Goal: Task Accomplishment & Management: Manage account settings

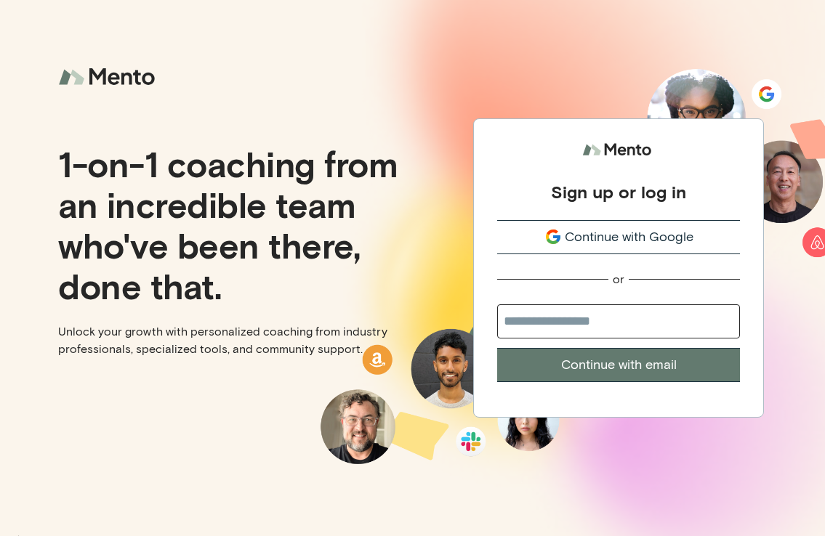
click at [611, 232] on span "Continue with Google" at bounding box center [629, 238] width 129 height 20
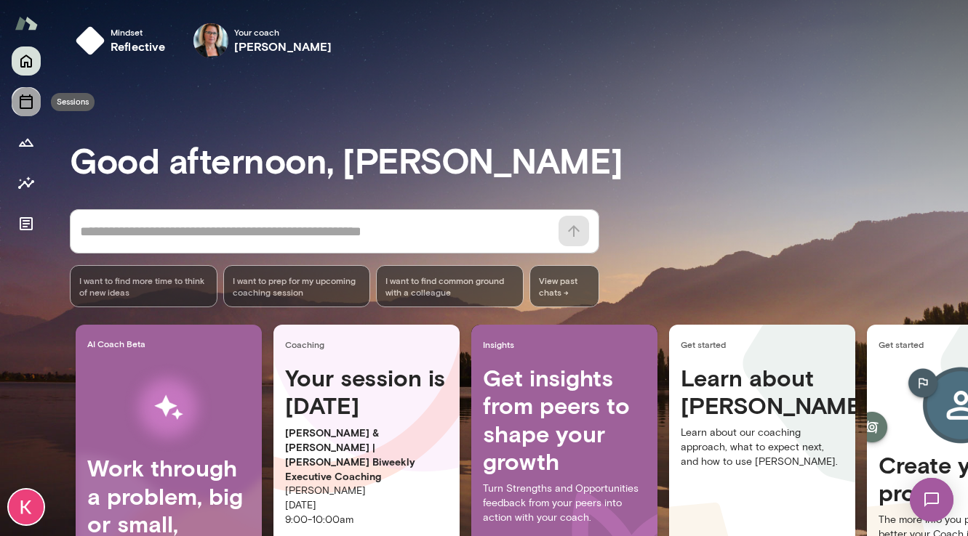
click at [25, 100] on icon "Sessions" at bounding box center [26, 101] width 13 height 15
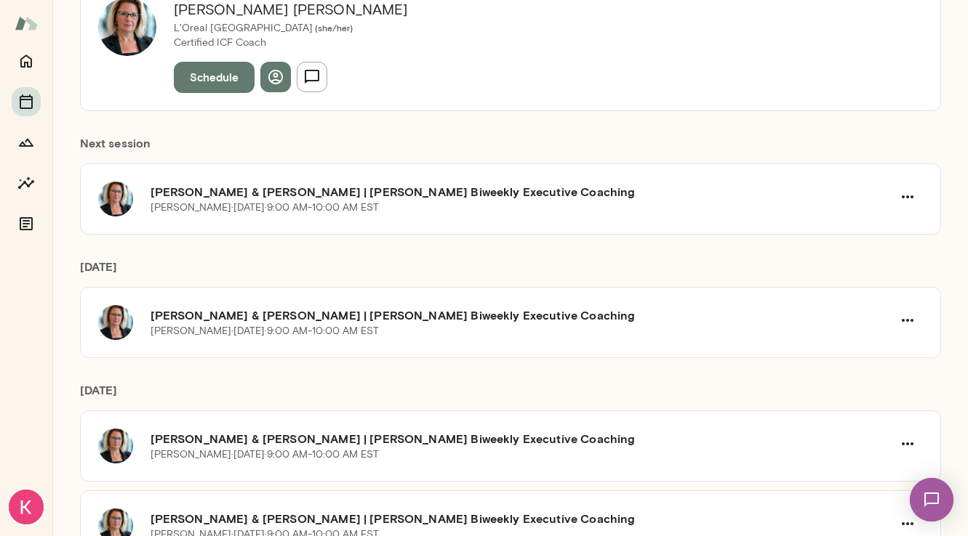
scroll to position [206, 0]
click at [824, 195] on icon "button" at bounding box center [907, 196] width 12 height 3
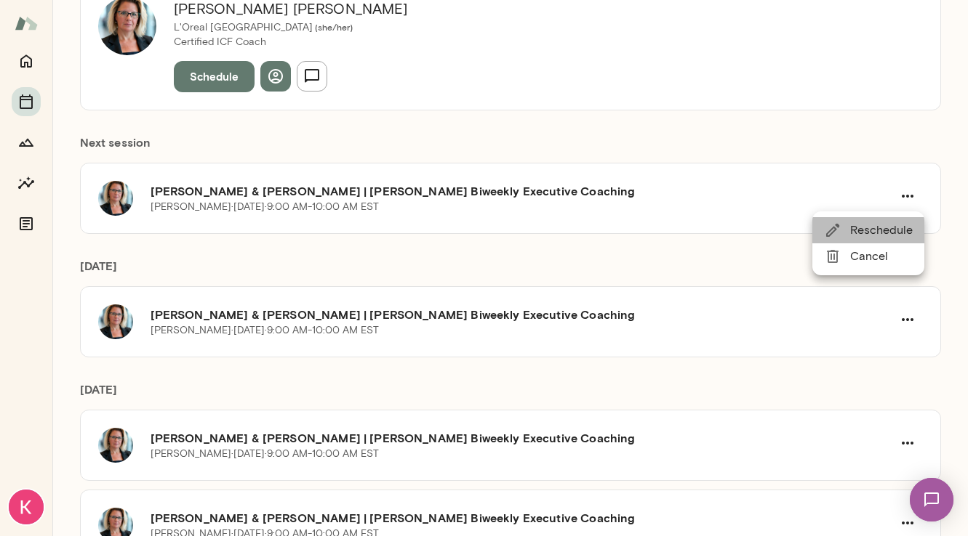
click at [824, 222] on span "Reschedule" at bounding box center [881, 230] width 63 height 17
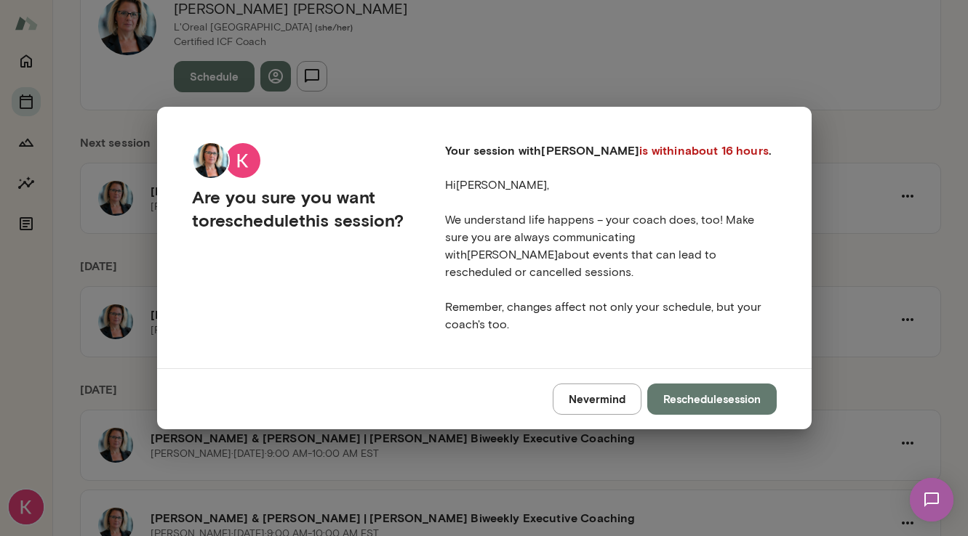
click at [718, 394] on button "Reschedule session" at bounding box center [711, 399] width 129 height 31
